Goal: Task Accomplishment & Management: Complete application form

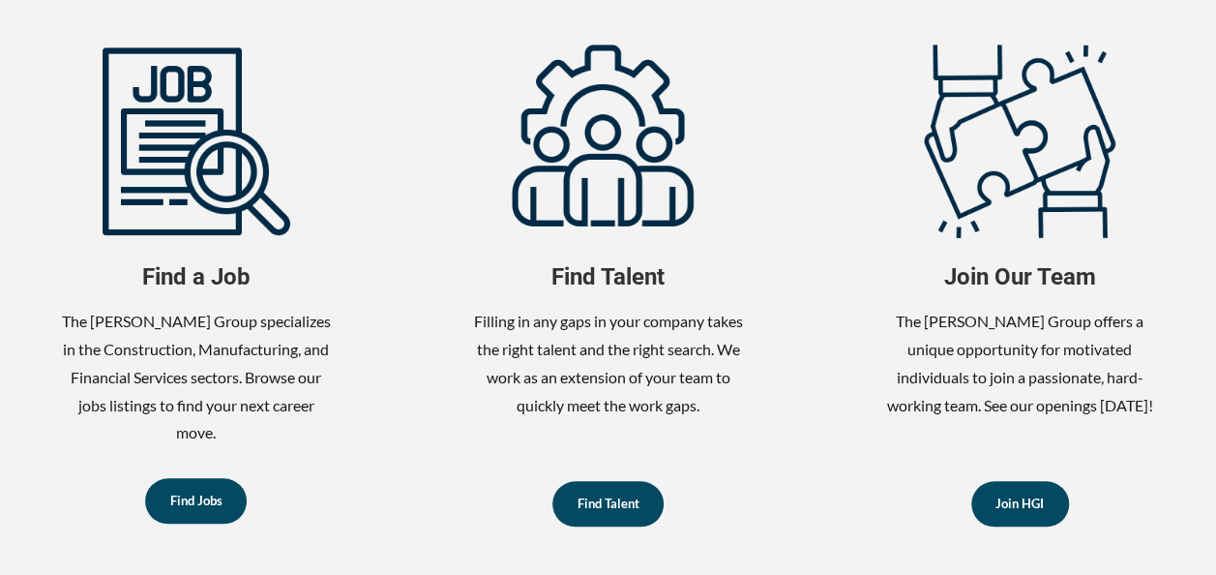
scroll to position [818, 0]
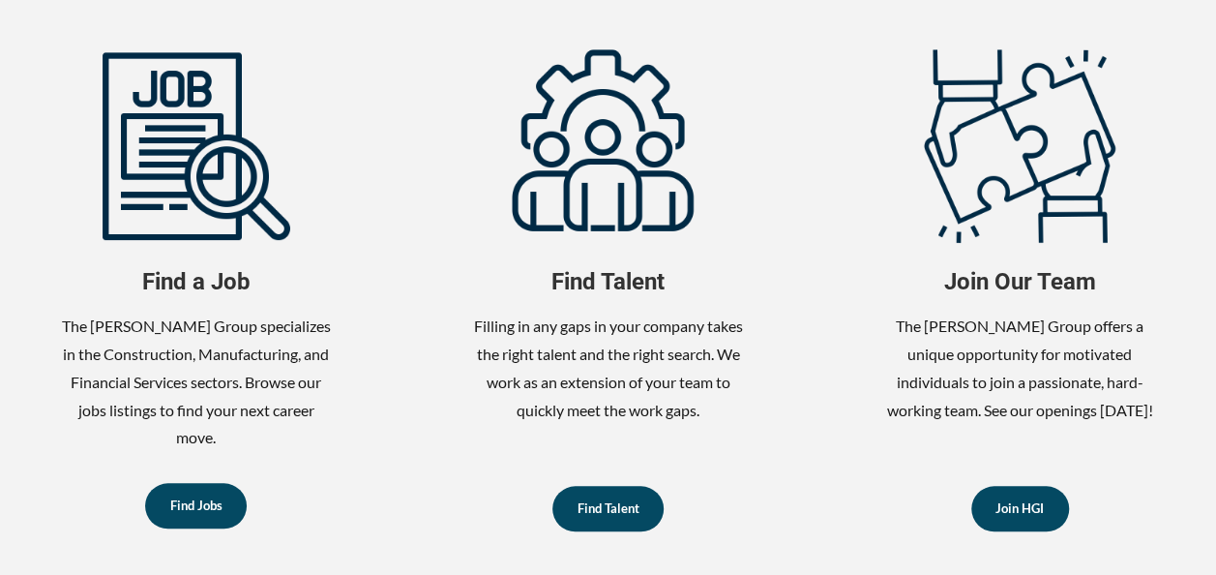
click at [1177, 172] on div "Join Our Team The Harrison Group offers a unique opportunity for motivated indi…" at bounding box center [1019, 292] width 335 height 486
click at [211, 509] on span "Find Jobs" at bounding box center [196, 504] width 52 height 13
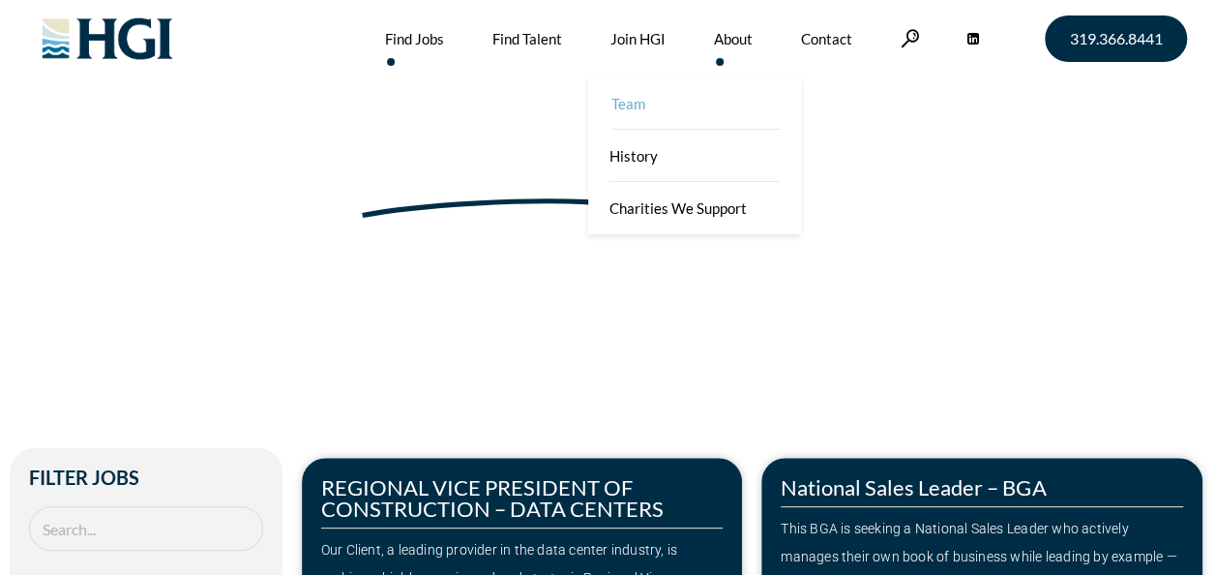
click at [645, 105] on link "Team" at bounding box center [696, 103] width 213 height 52
